Goal: Transaction & Acquisition: Purchase product/service

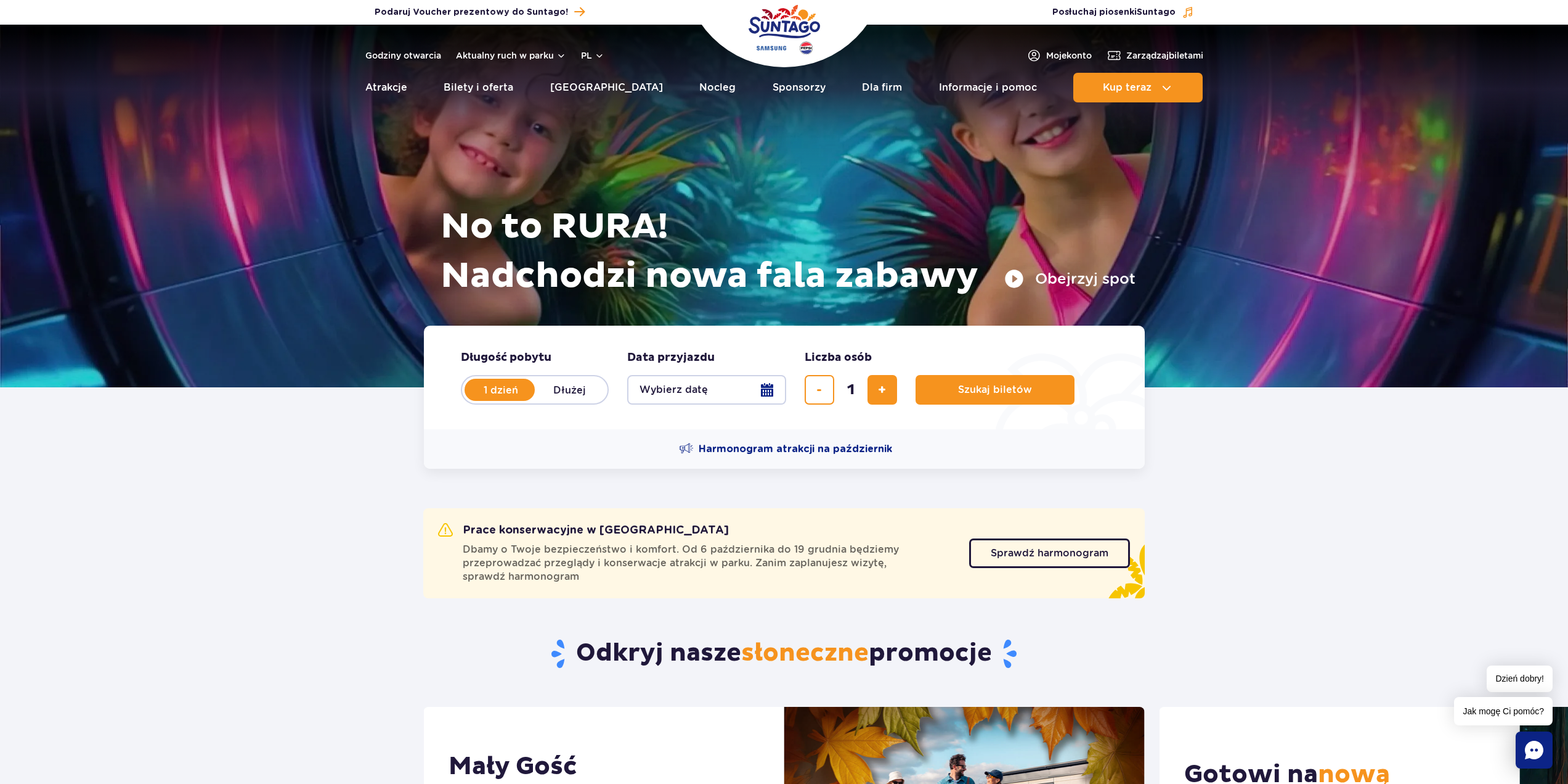
click at [683, 393] on button "Wybierz datę" at bounding box center [707, 390] width 159 height 29
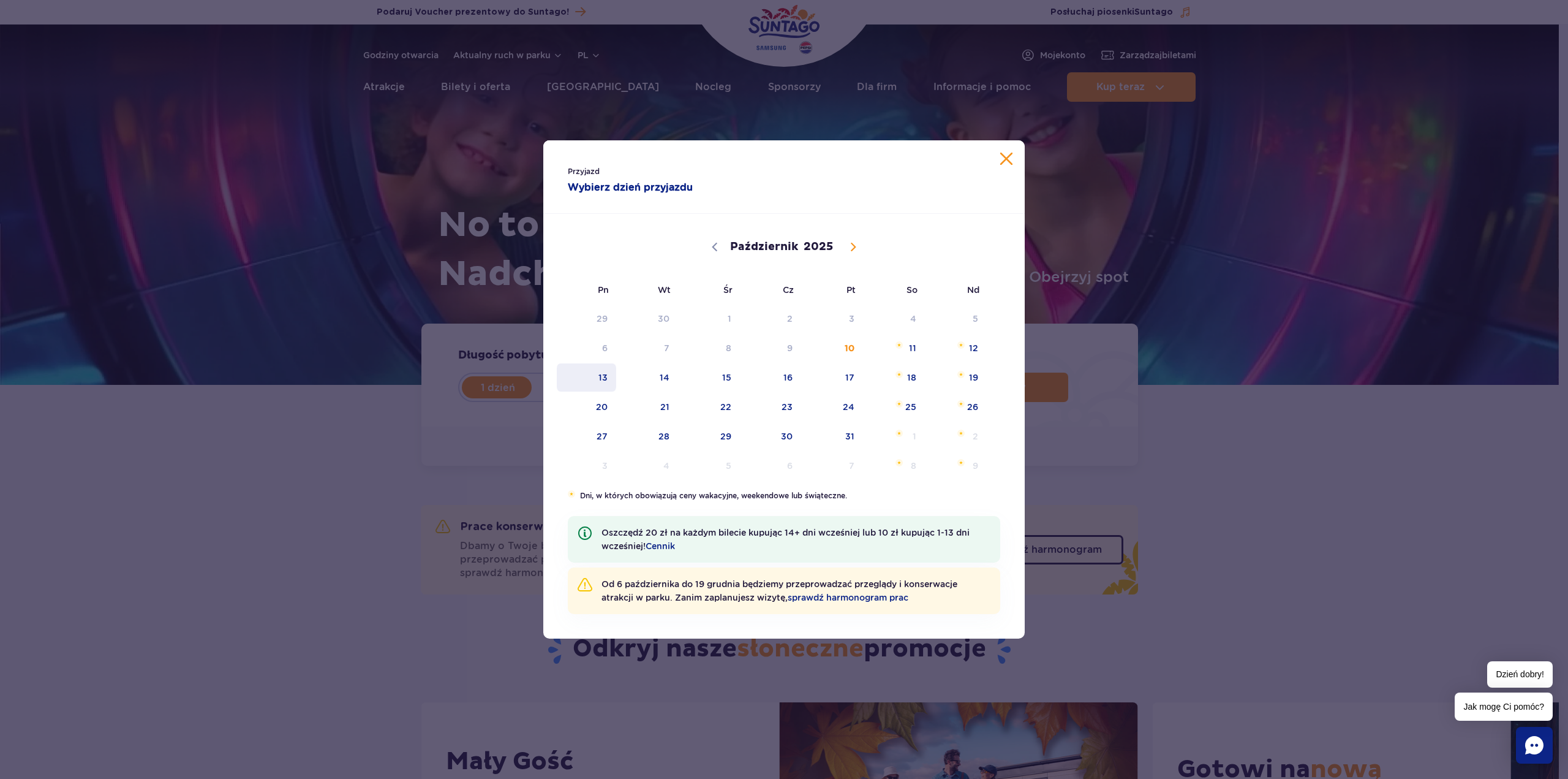
click at [604, 379] on span "13" at bounding box center [586, 377] width 62 height 28
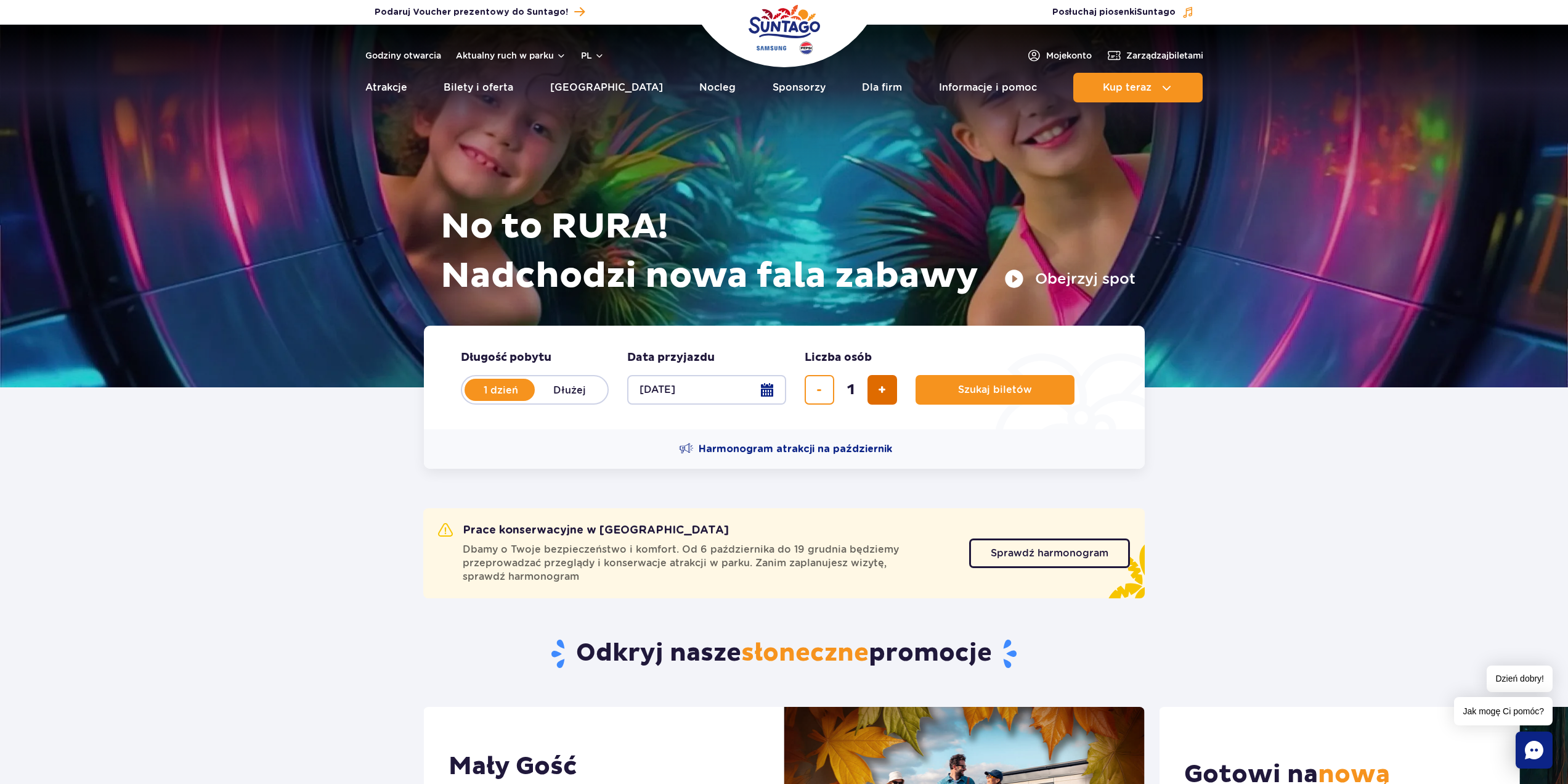
click at [876, 394] on button "dodaj bilet" at bounding box center [882, 390] width 29 height 29
click at [877, 394] on button "dodaj bilet" at bounding box center [882, 390] width 29 height 29
type input "4"
click at [1036, 552] on span "Sprawdź harmonogram" at bounding box center [1041, 553] width 118 height 10
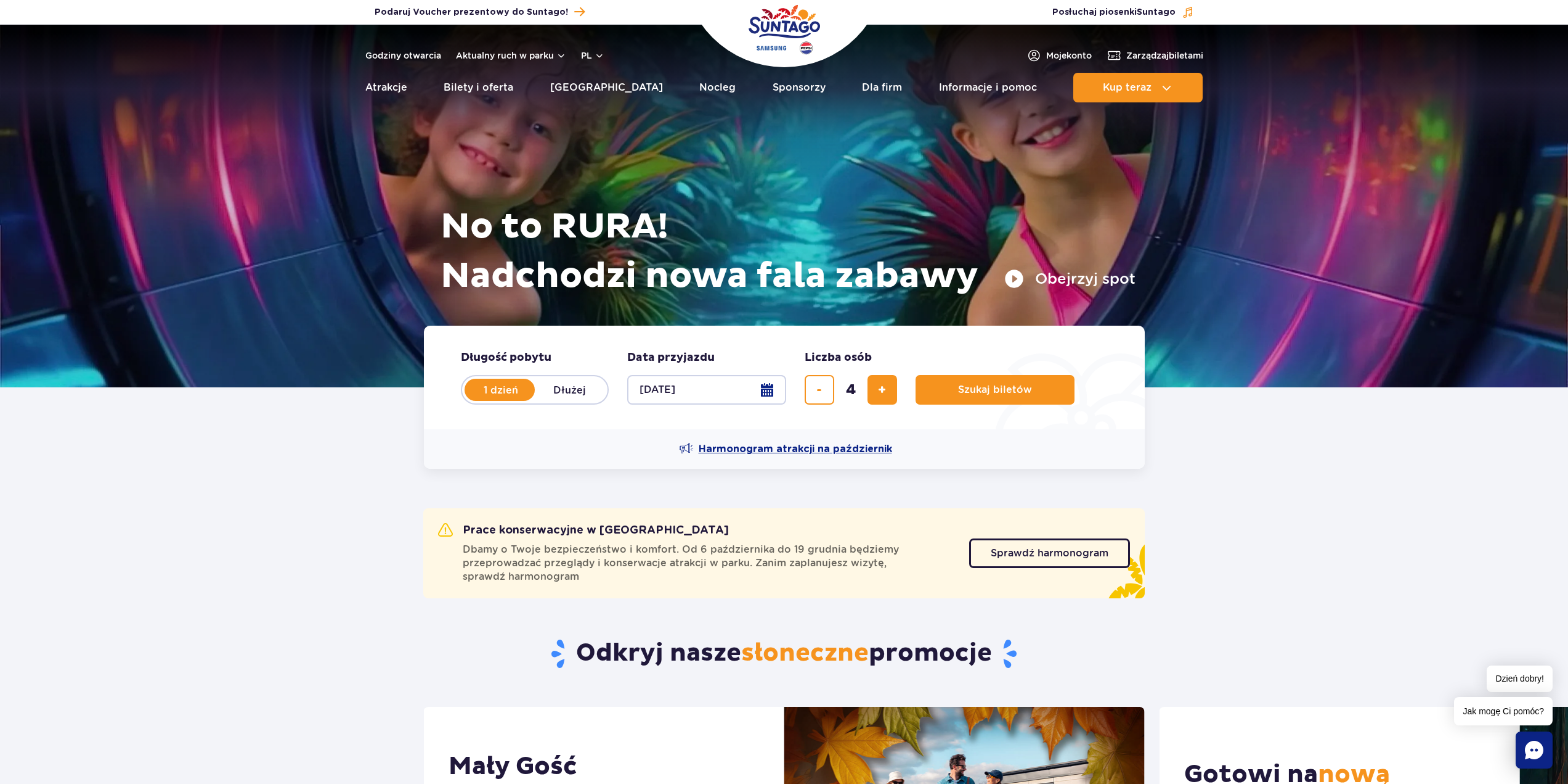
click at [843, 448] on span "Harmonogram atrakcji na październik" at bounding box center [795, 449] width 193 height 14
click at [986, 397] on button "Szukaj biletów" at bounding box center [996, 390] width 159 height 29
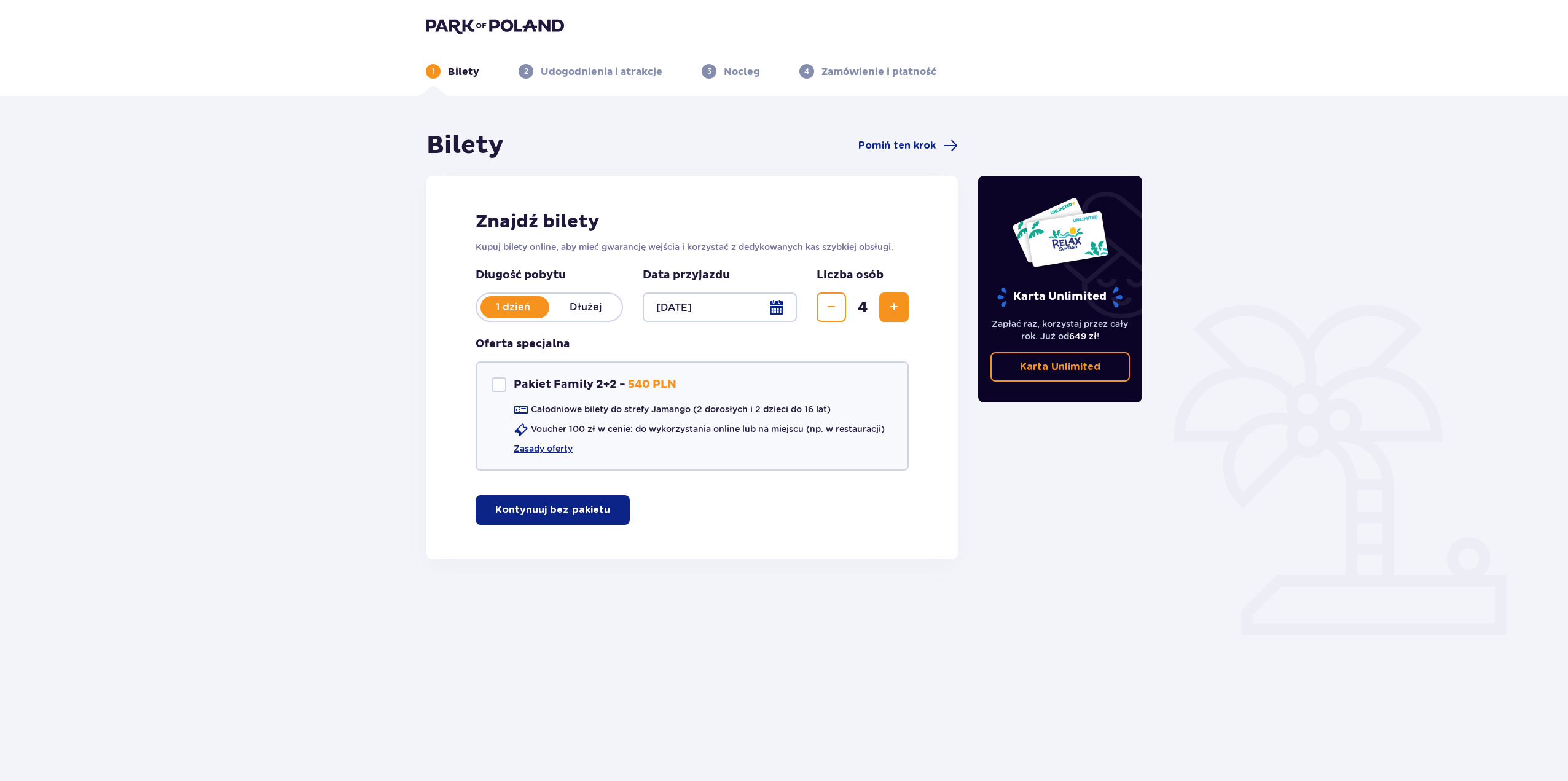
click at [575, 516] on p "Kontynuuj bez pakietu" at bounding box center [553, 510] width 115 height 14
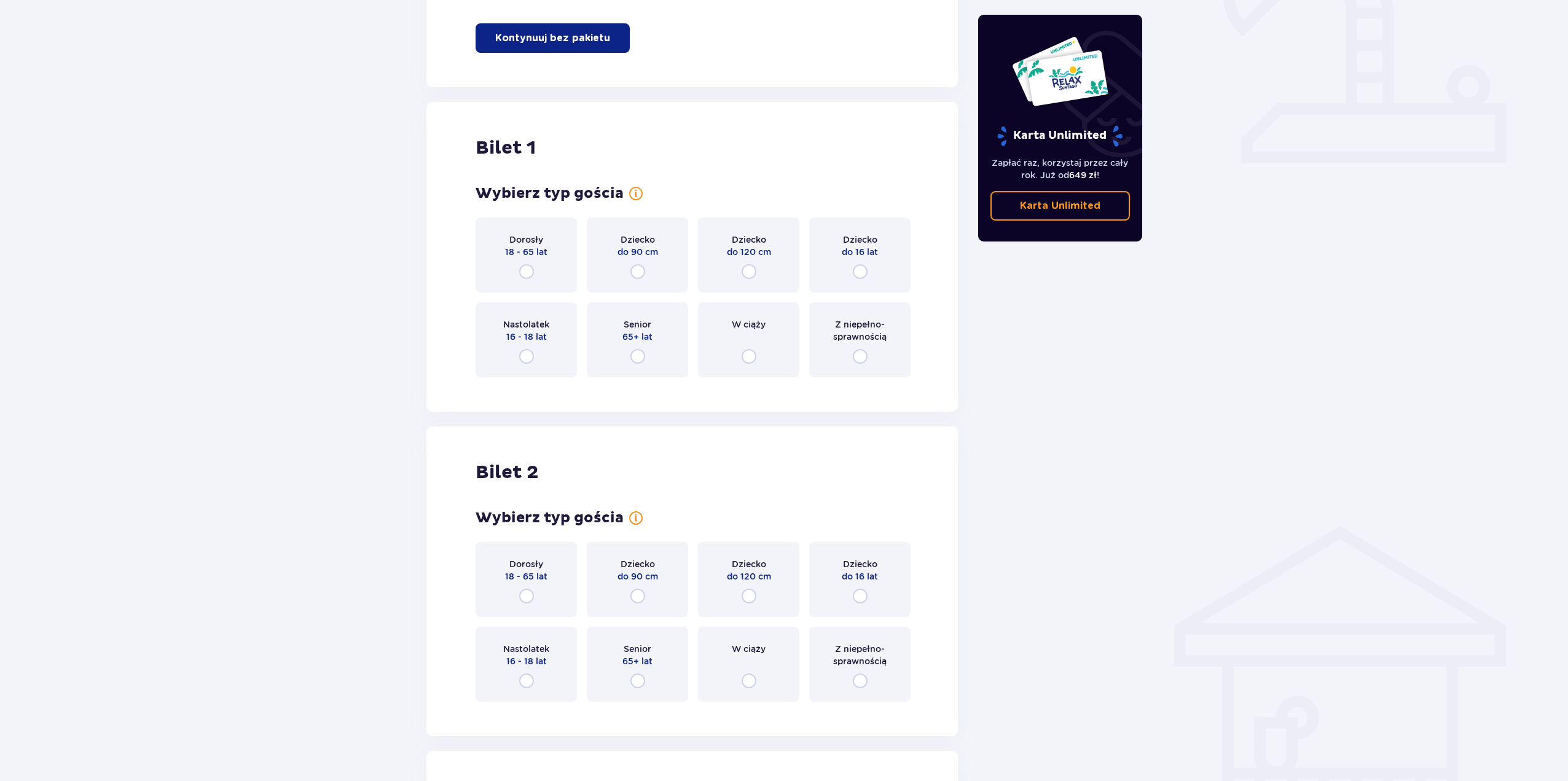
scroll to position [436, 0]
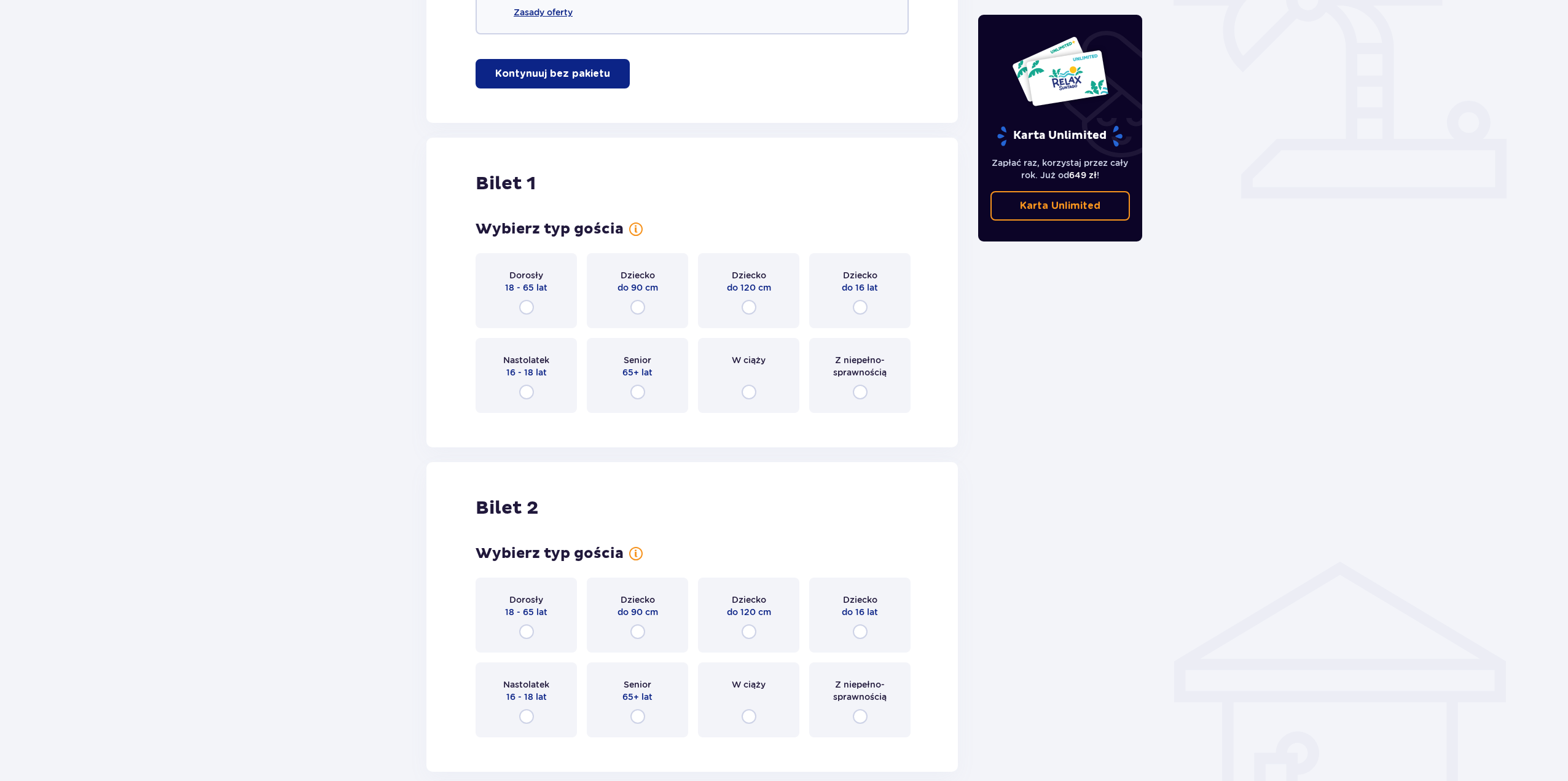
click at [527, 306] on input "radio" at bounding box center [526, 306] width 15 height 15
radio input "true"
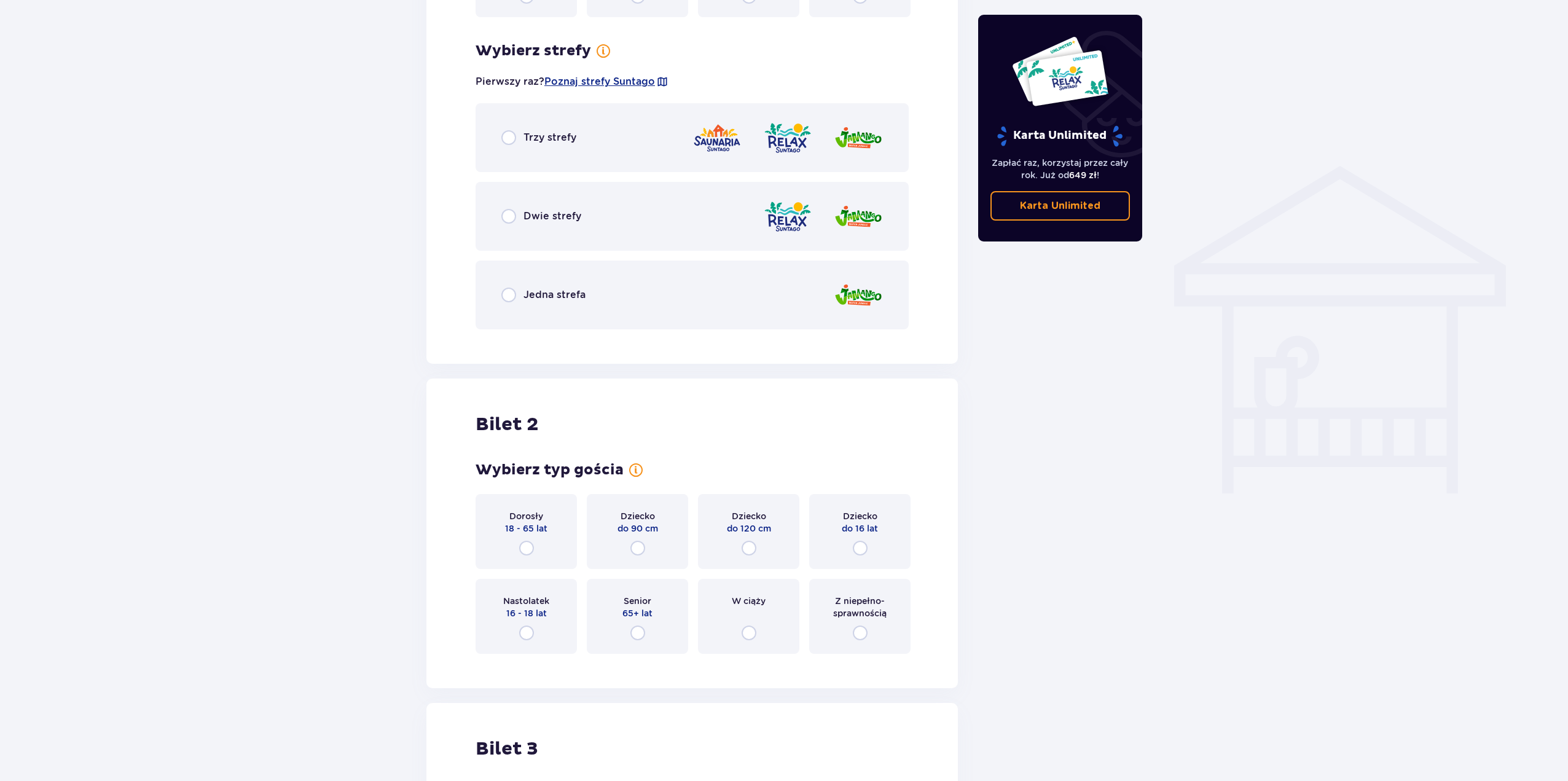
scroll to position [859, 0]
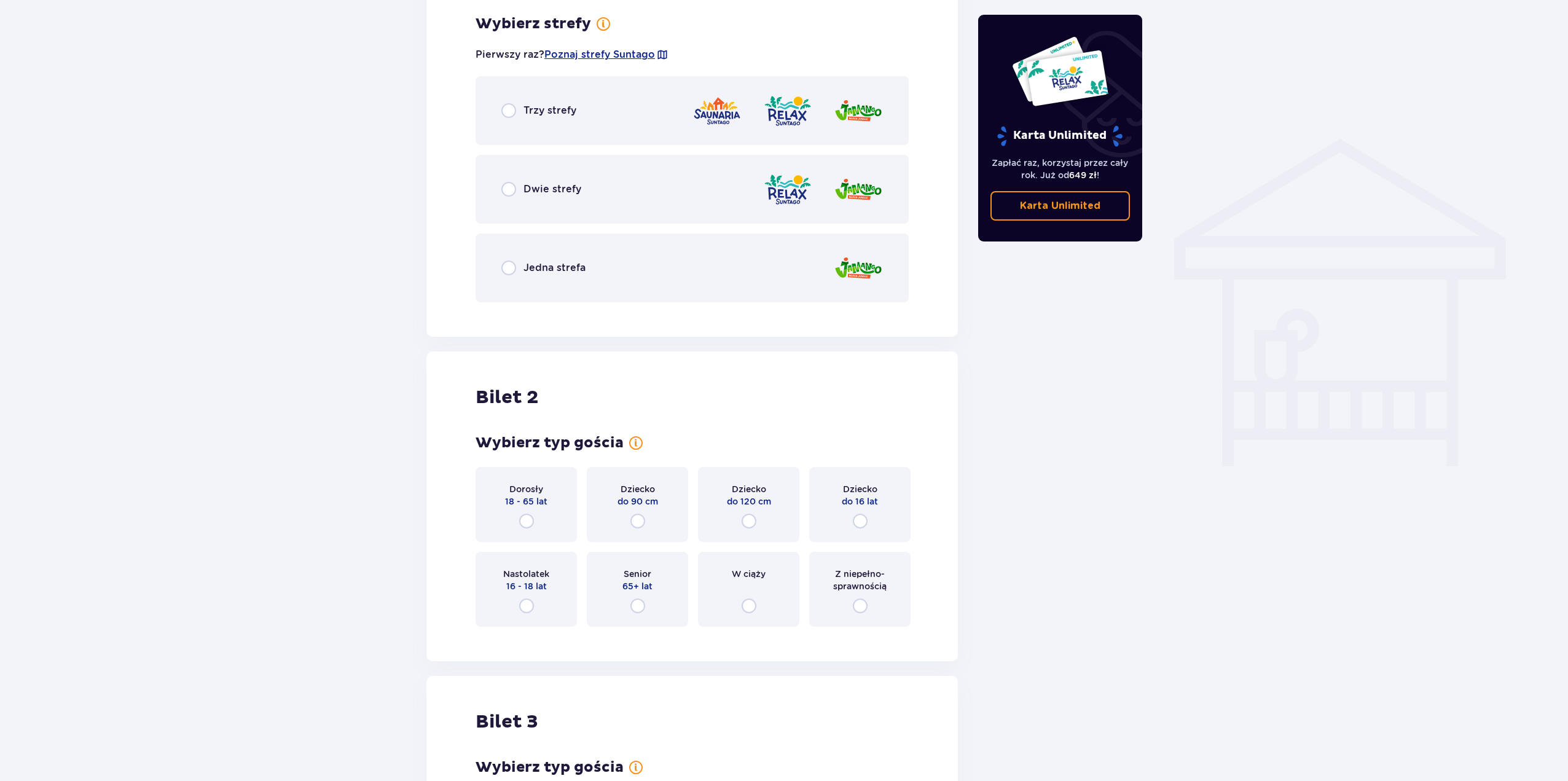
click at [509, 189] on input "radio" at bounding box center [509, 189] width 15 height 15
radio input "true"
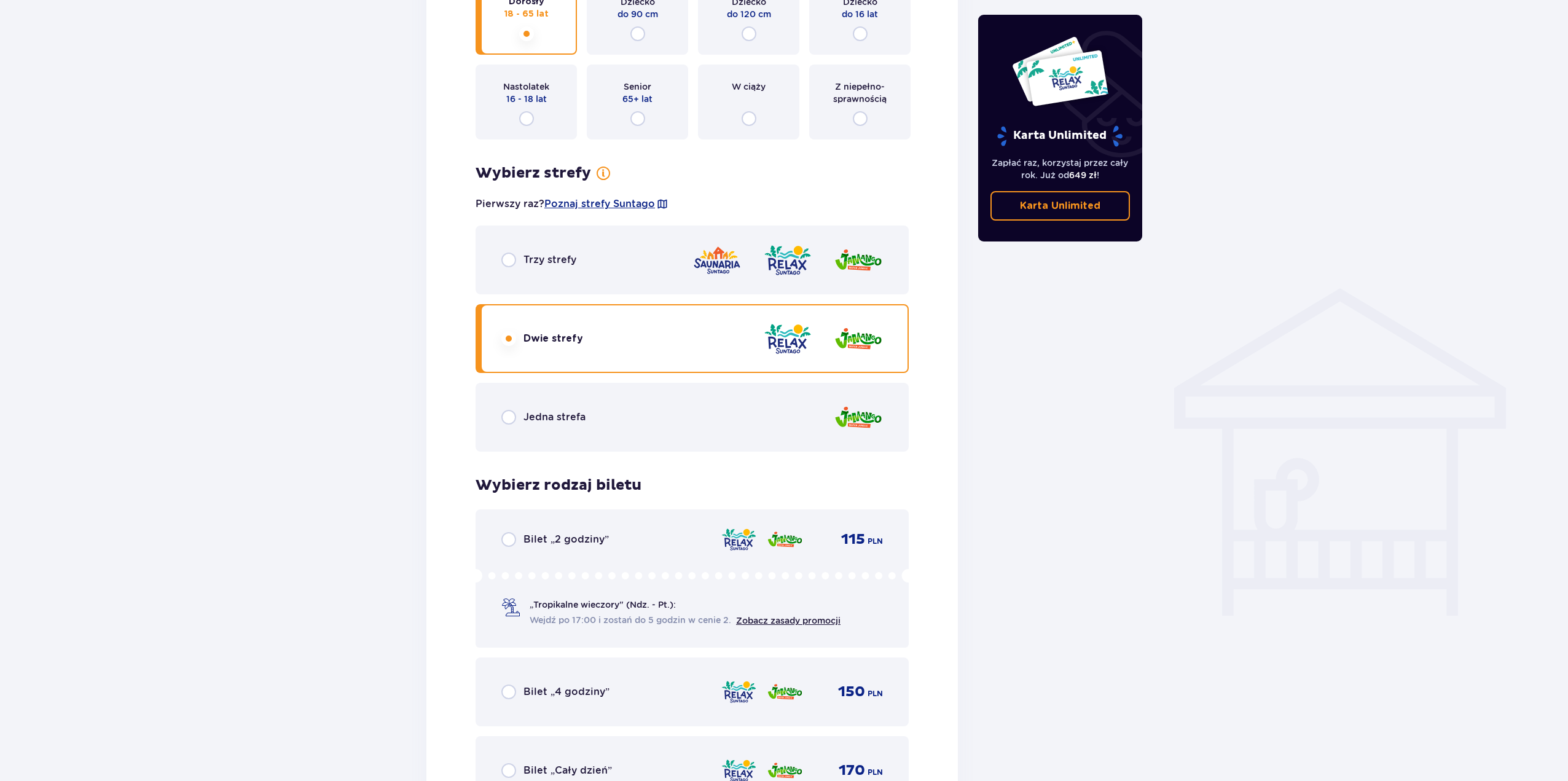
scroll to position [864, 0]
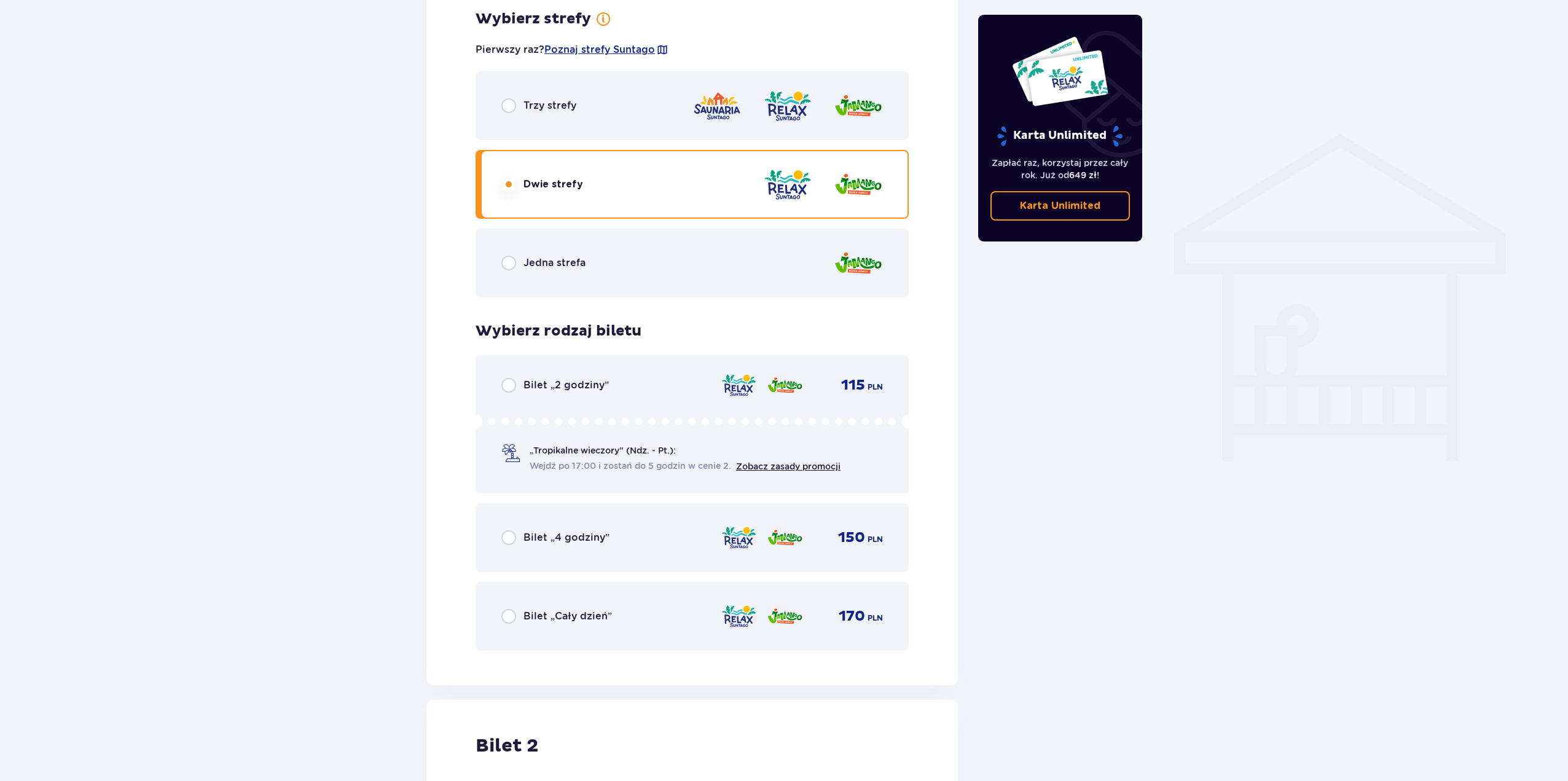
click at [509, 616] on input "radio" at bounding box center [509, 615] width 15 height 15
radio input "true"
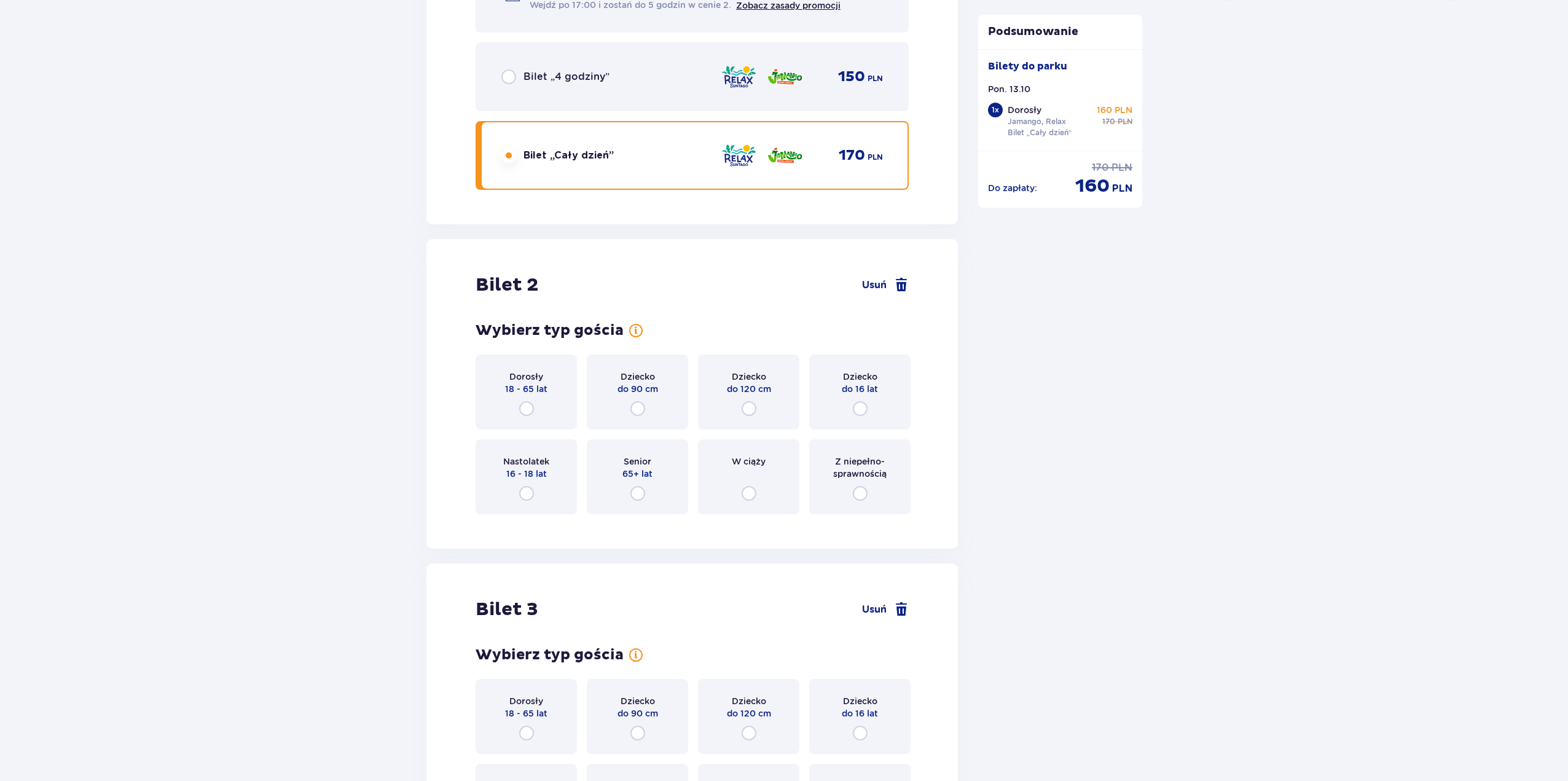
scroll to position [1548, 0]
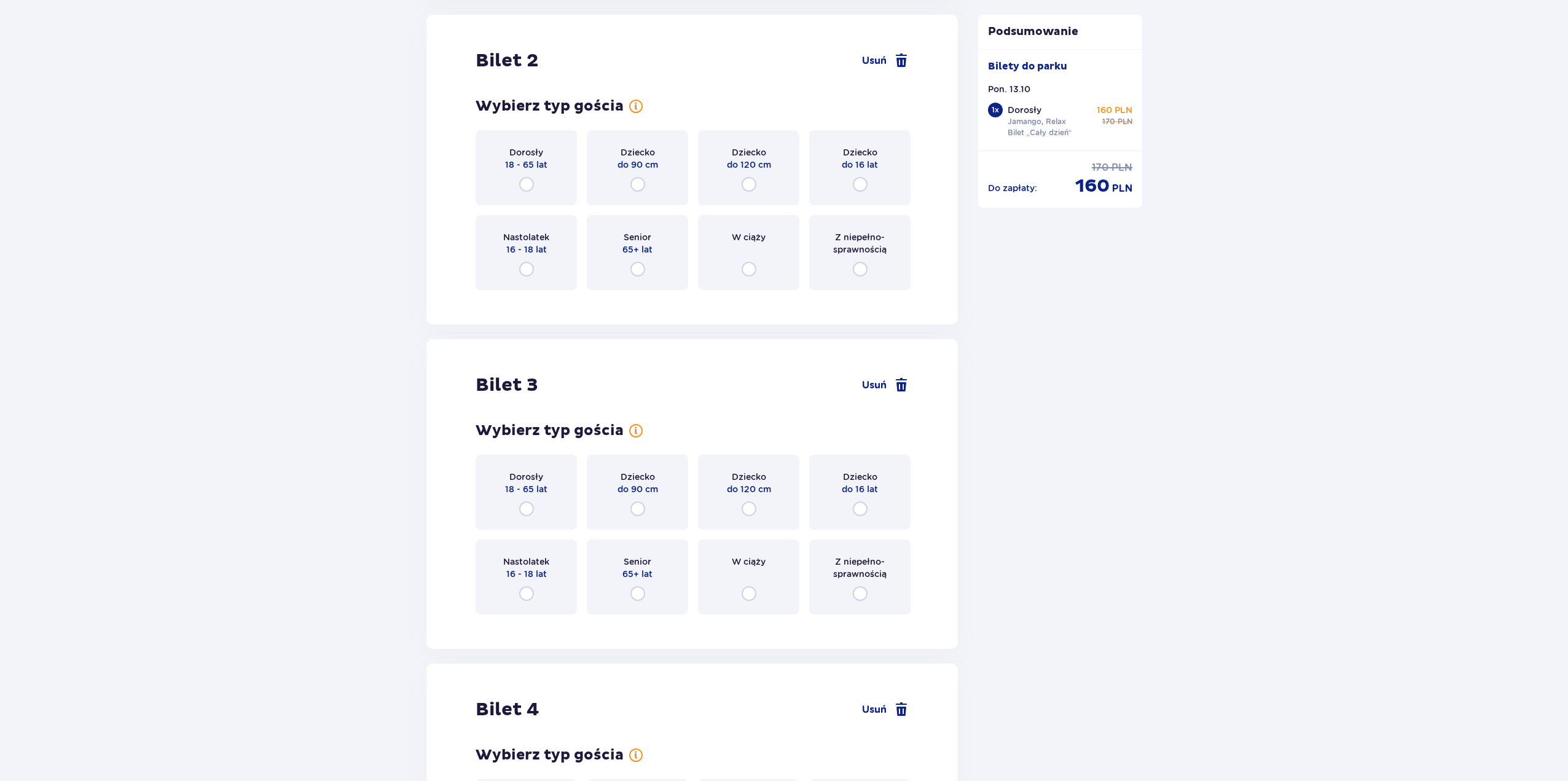
click at [530, 184] on input "radio" at bounding box center [526, 184] width 15 height 15
radio input "true"
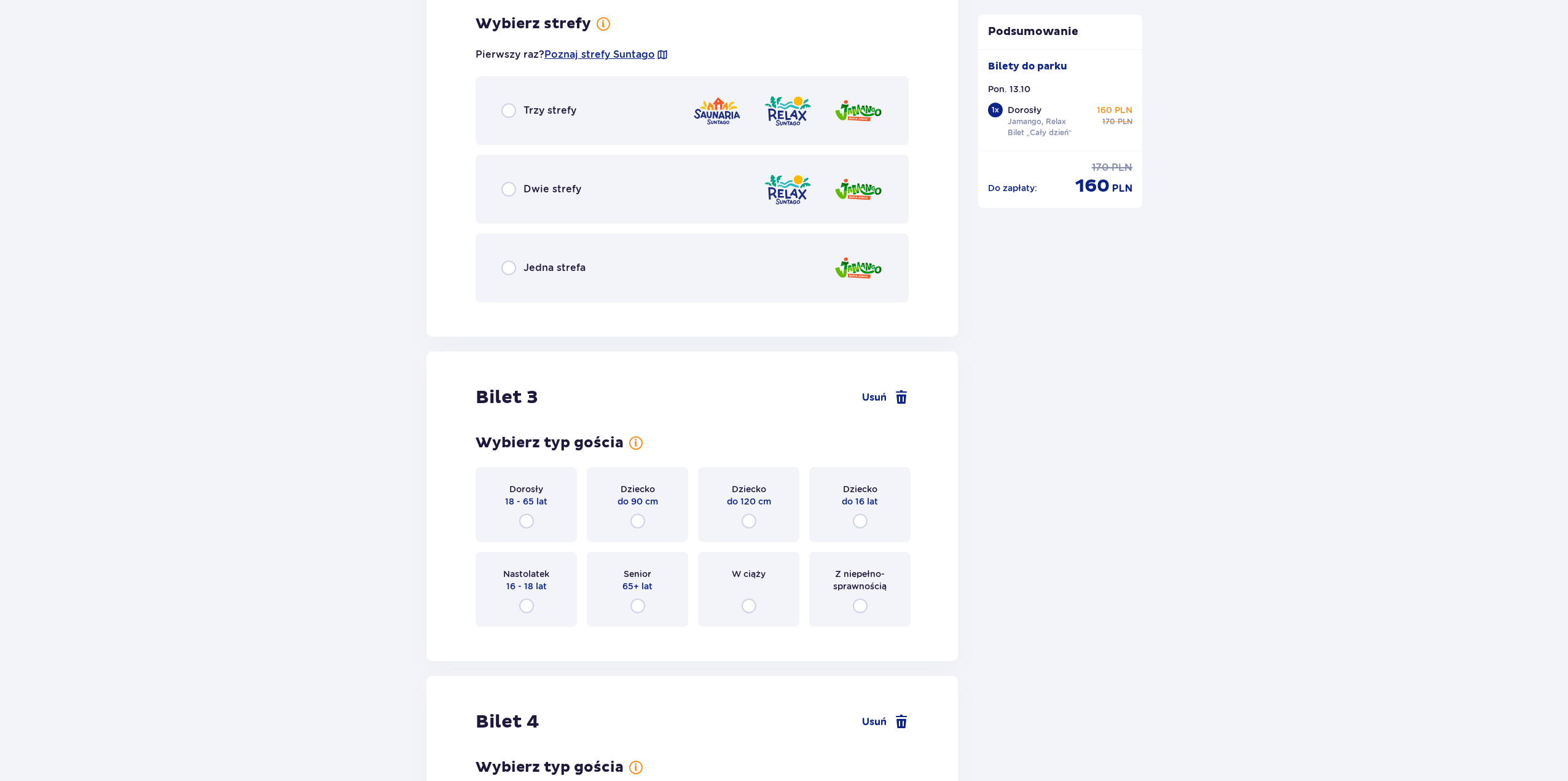
click at [508, 197] on input "radio" at bounding box center [509, 189] width 15 height 15
radio input "true"
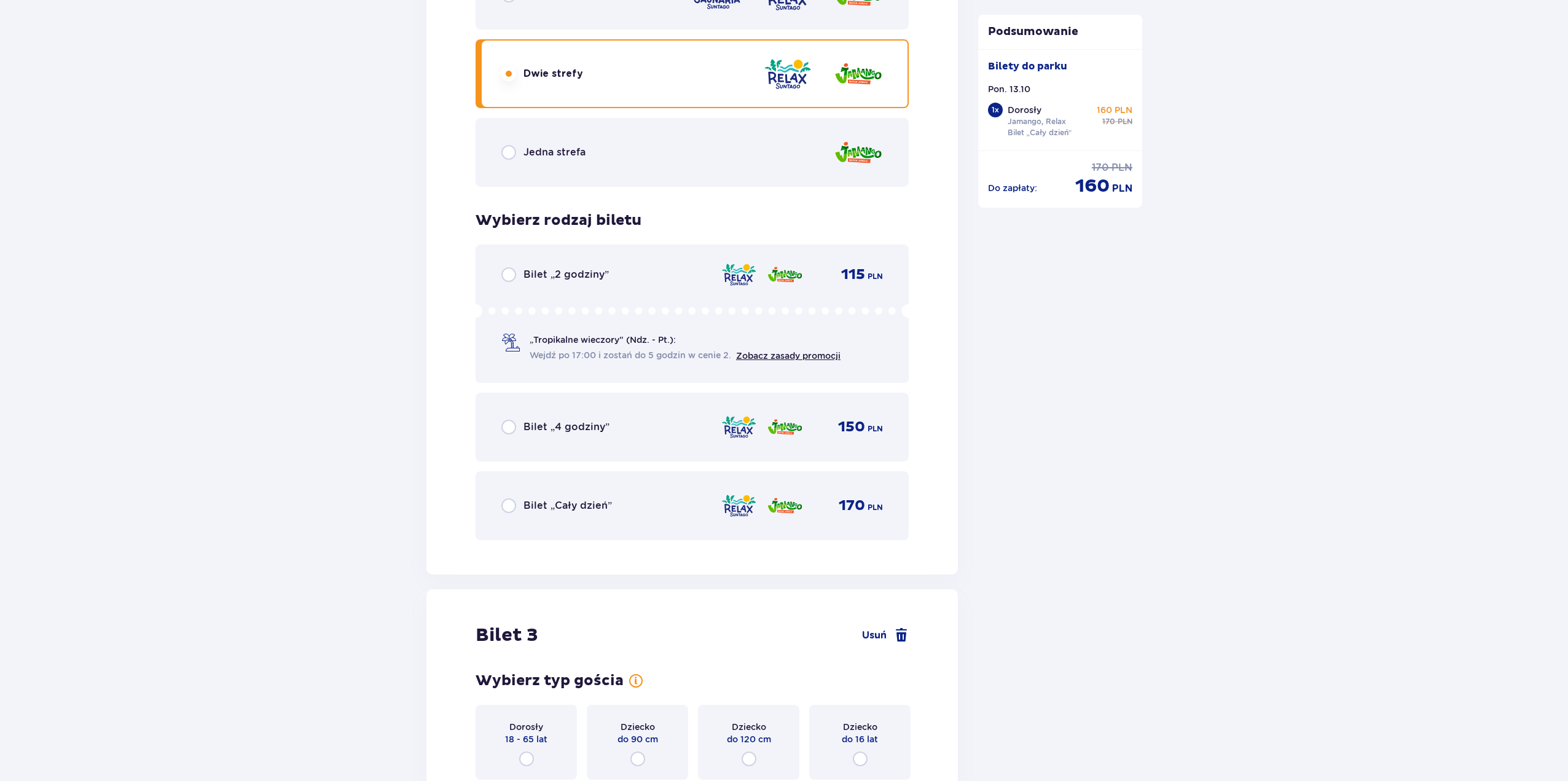
scroll to position [1975, 0]
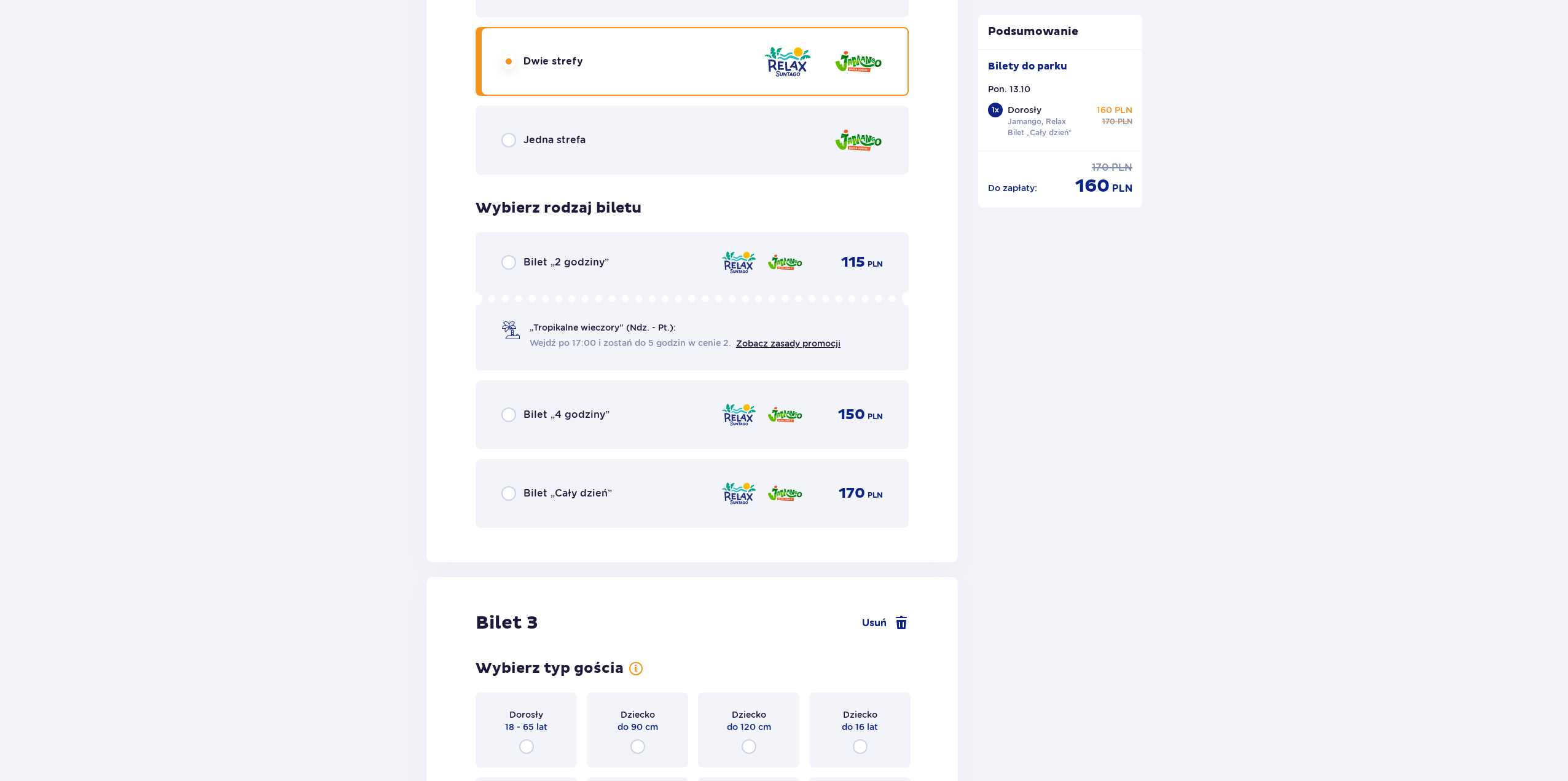
click at [509, 493] on input "radio" at bounding box center [509, 493] width 15 height 15
radio input "true"
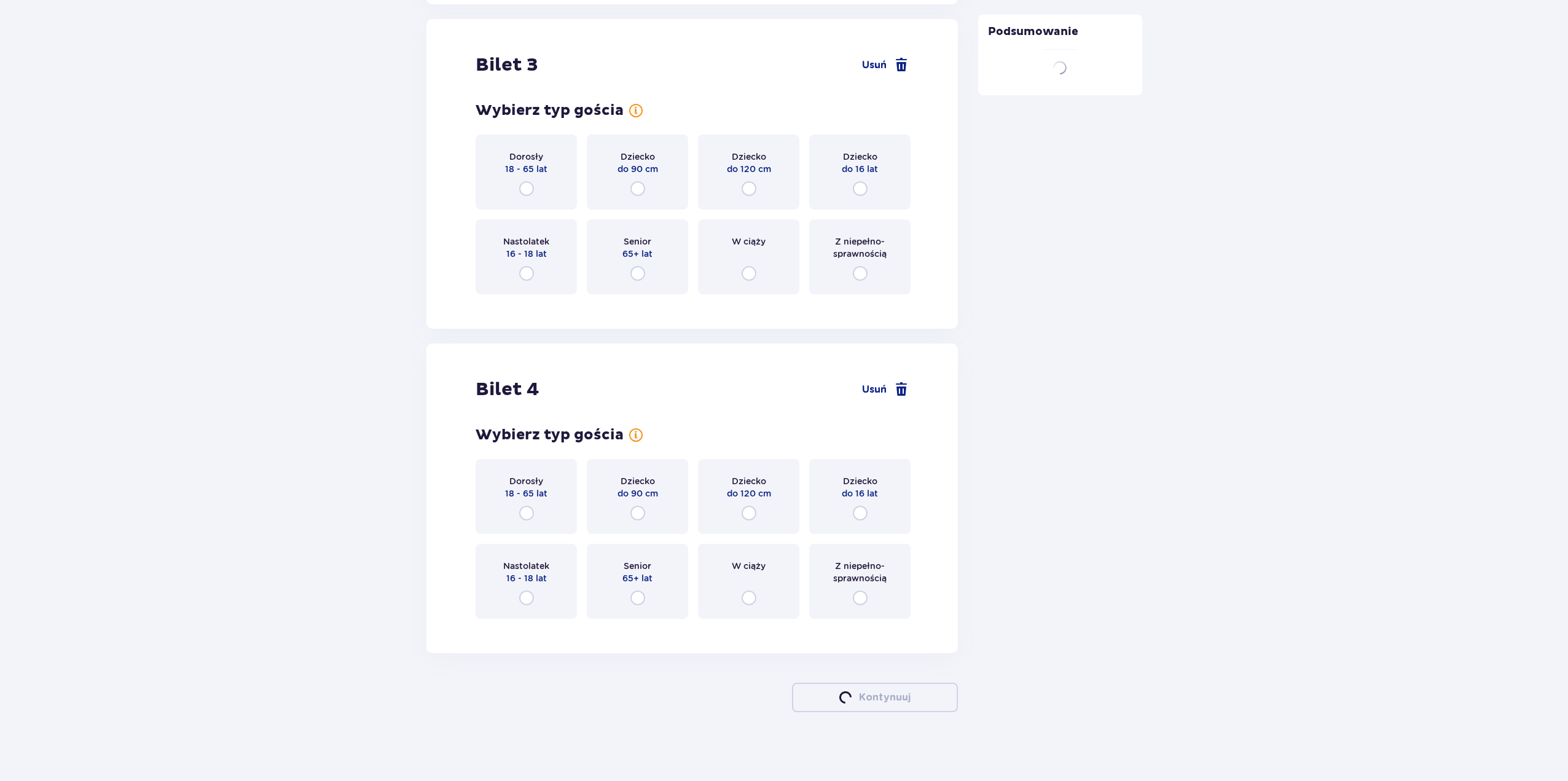
scroll to position [2538, 0]
